Goal: Task Accomplishment & Management: Use online tool/utility

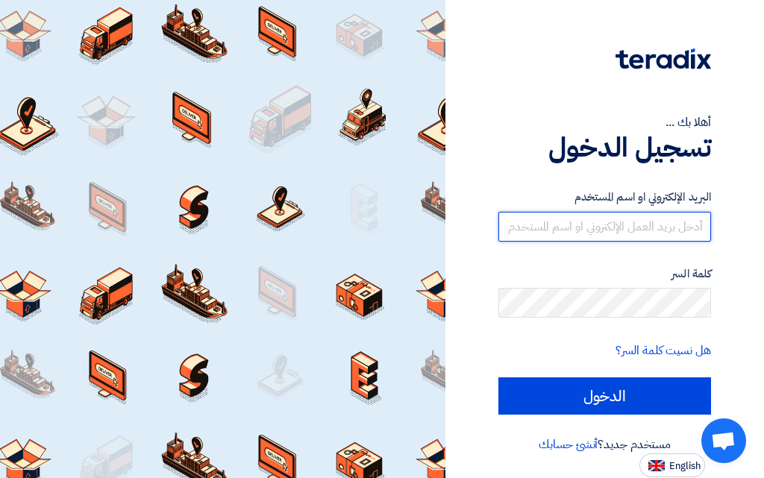
click at [609, 222] on input "text" at bounding box center [604, 227] width 213 height 30
type input "[EMAIL_ADDRESS][DOMAIN_NAME]"
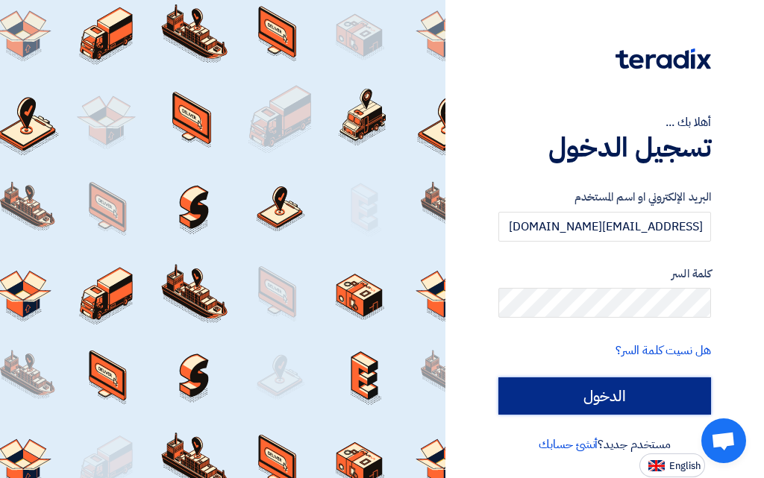
click at [617, 392] on input "الدخول" at bounding box center [604, 396] width 213 height 37
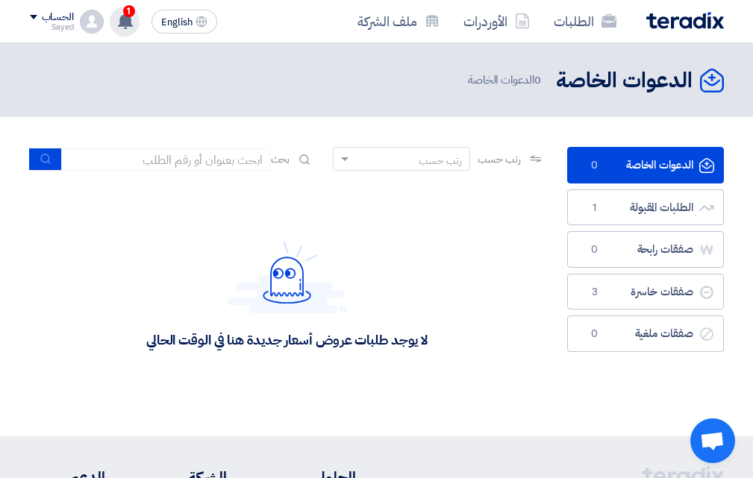
click at [128, 22] on use at bounding box center [125, 21] width 15 height 16
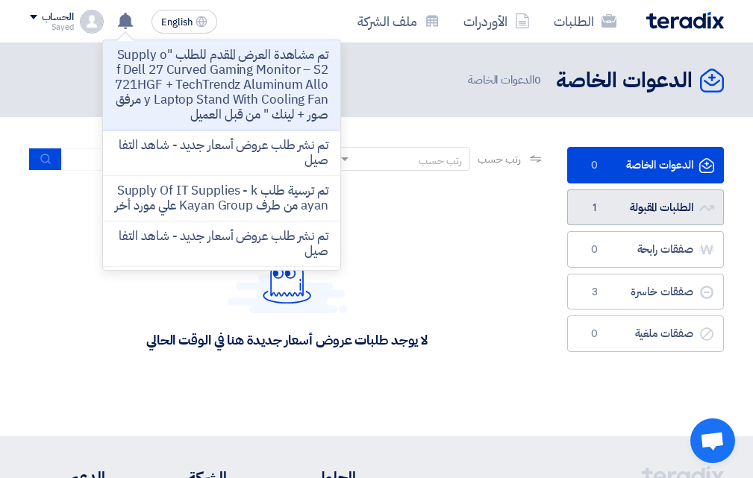
click at [656, 204] on link "الطلبات المقبولة الطلبات المقبولة 1" at bounding box center [645, 208] width 157 height 37
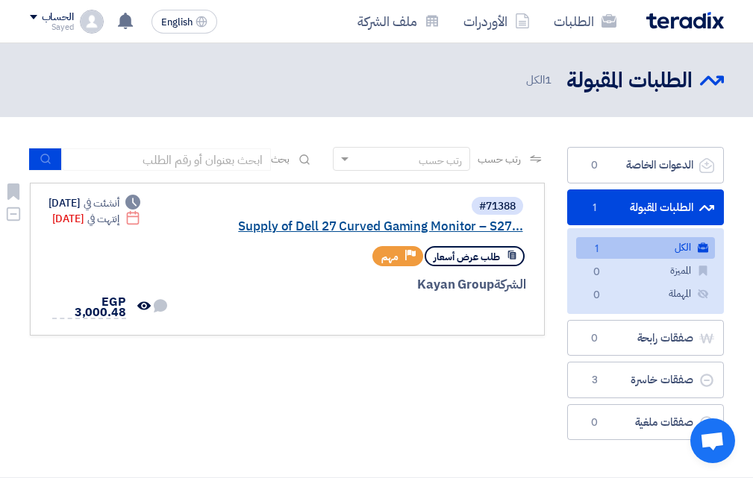
click at [389, 225] on link "Supply of Dell 27 Curved Gaming Monitor – S27..." at bounding box center [374, 226] width 298 height 13
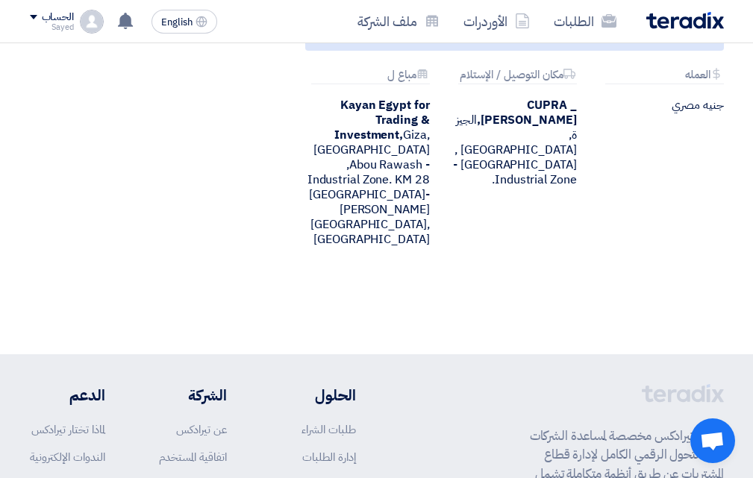
scroll to position [1454, 0]
